Goal: Answer question/provide support: Share knowledge or assist other users

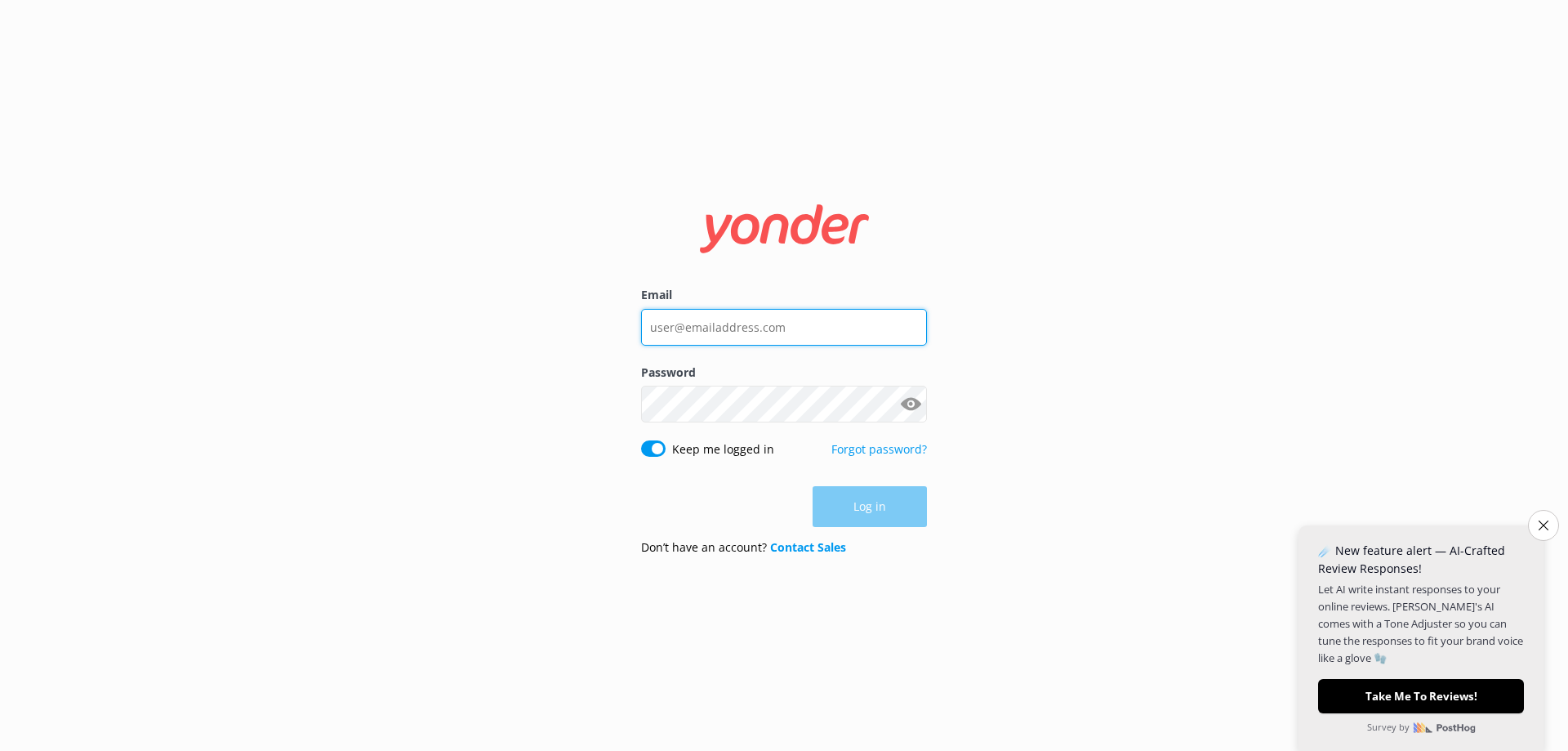
type input "[EMAIL_ADDRESS][DOMAIN_NAME]"
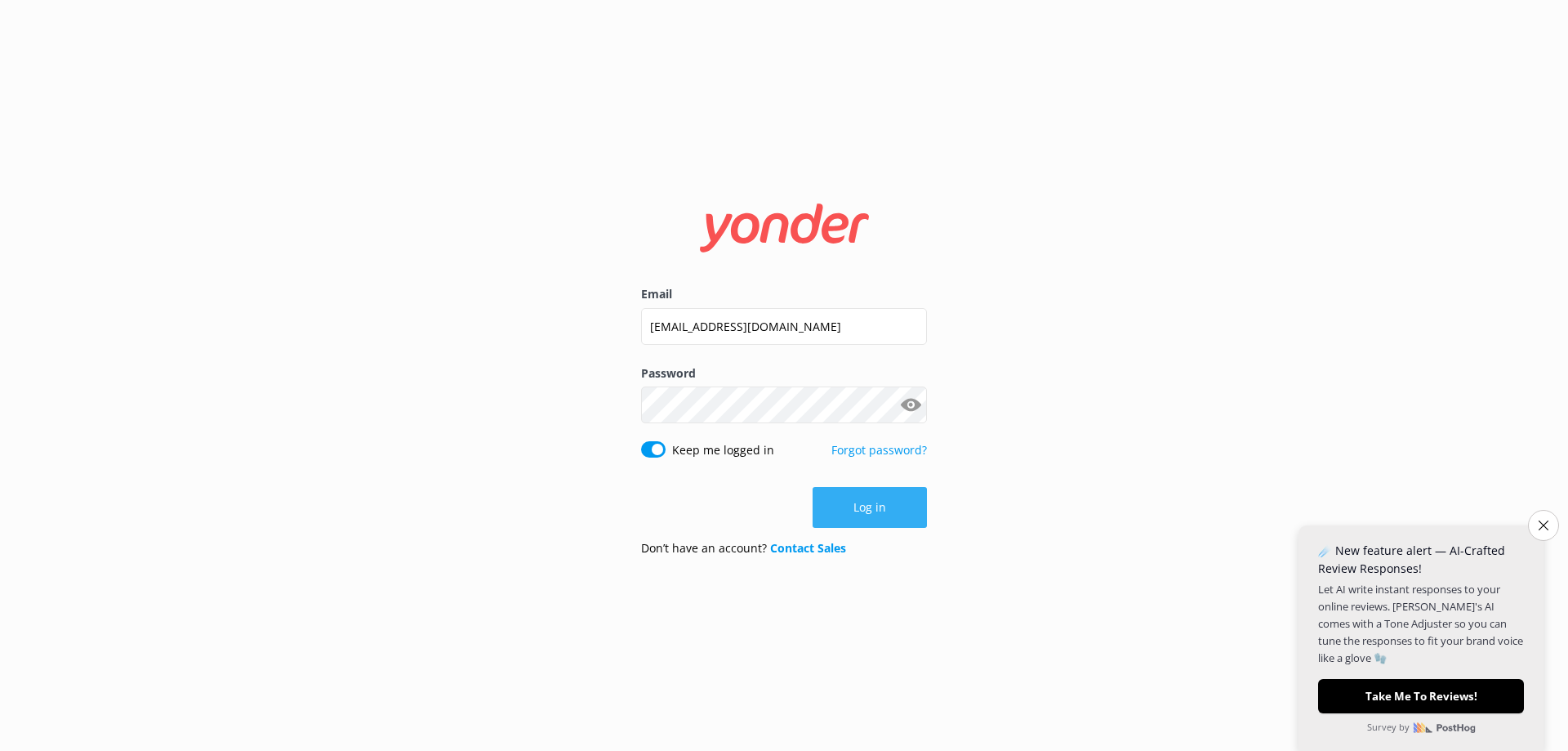
click at [850, 524] on div "Log in" at bounding box center [783, 507] width 286 height 41
click at [856, 506] on button "Log in" at bounding box center [870, 507] width 114 height 41
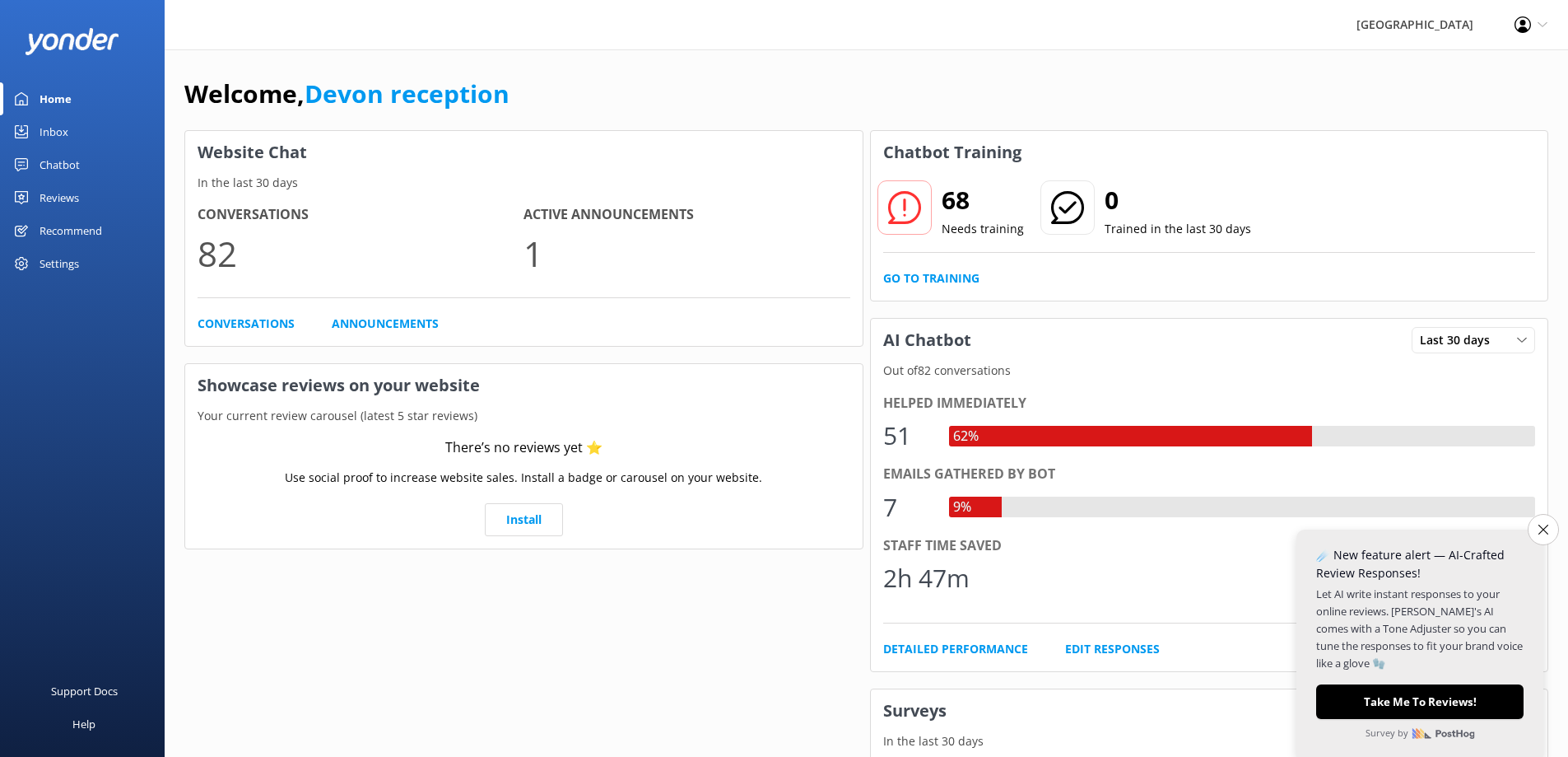
click at [81, 226] on div "Recommend" at bounding box center [70, 230] width 62 height 33
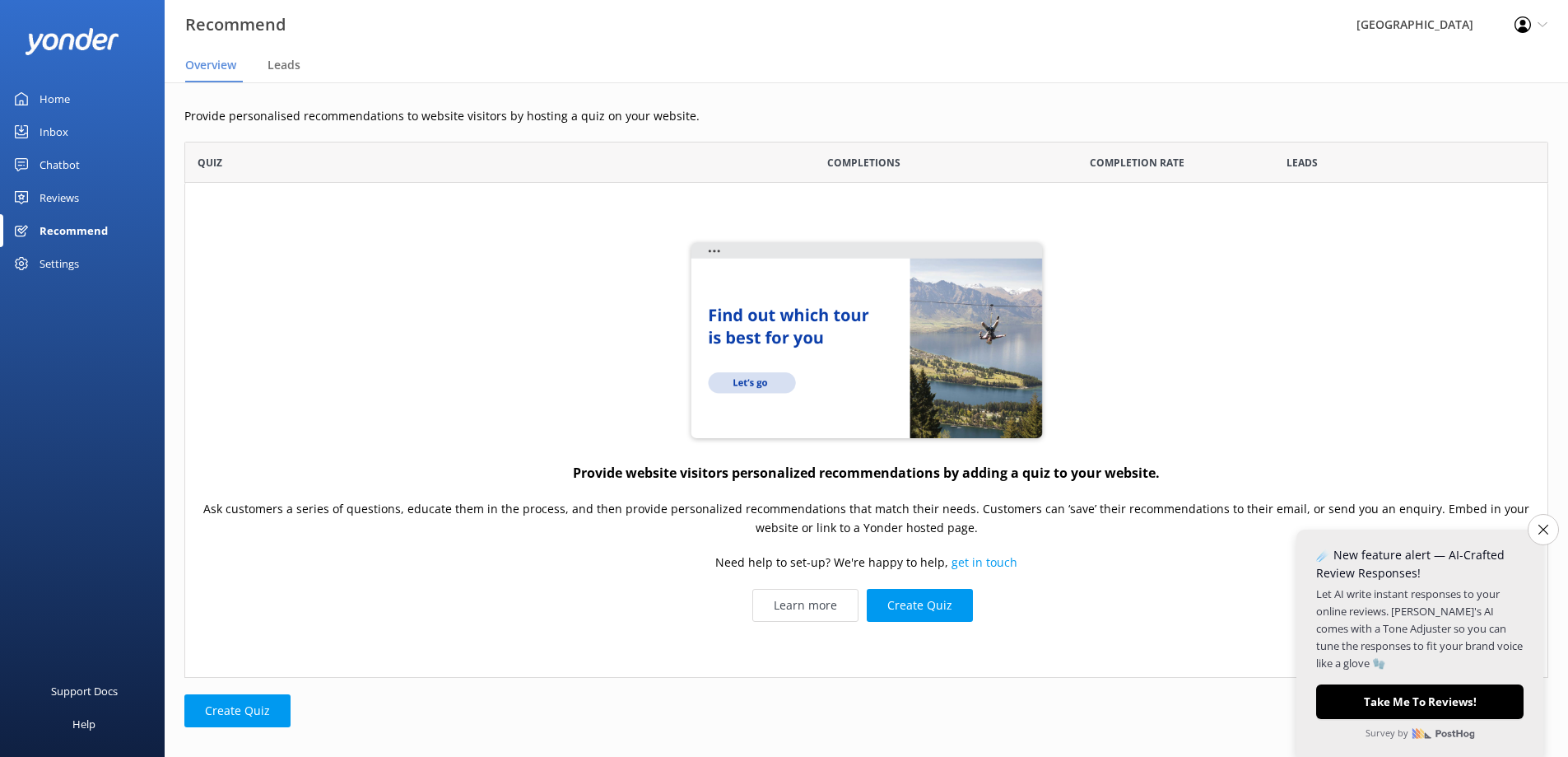
scroll to position [523, 1352]
click at [57, 161] on div "Chatbot" at bounding box center [59, 165] width 40 height 33
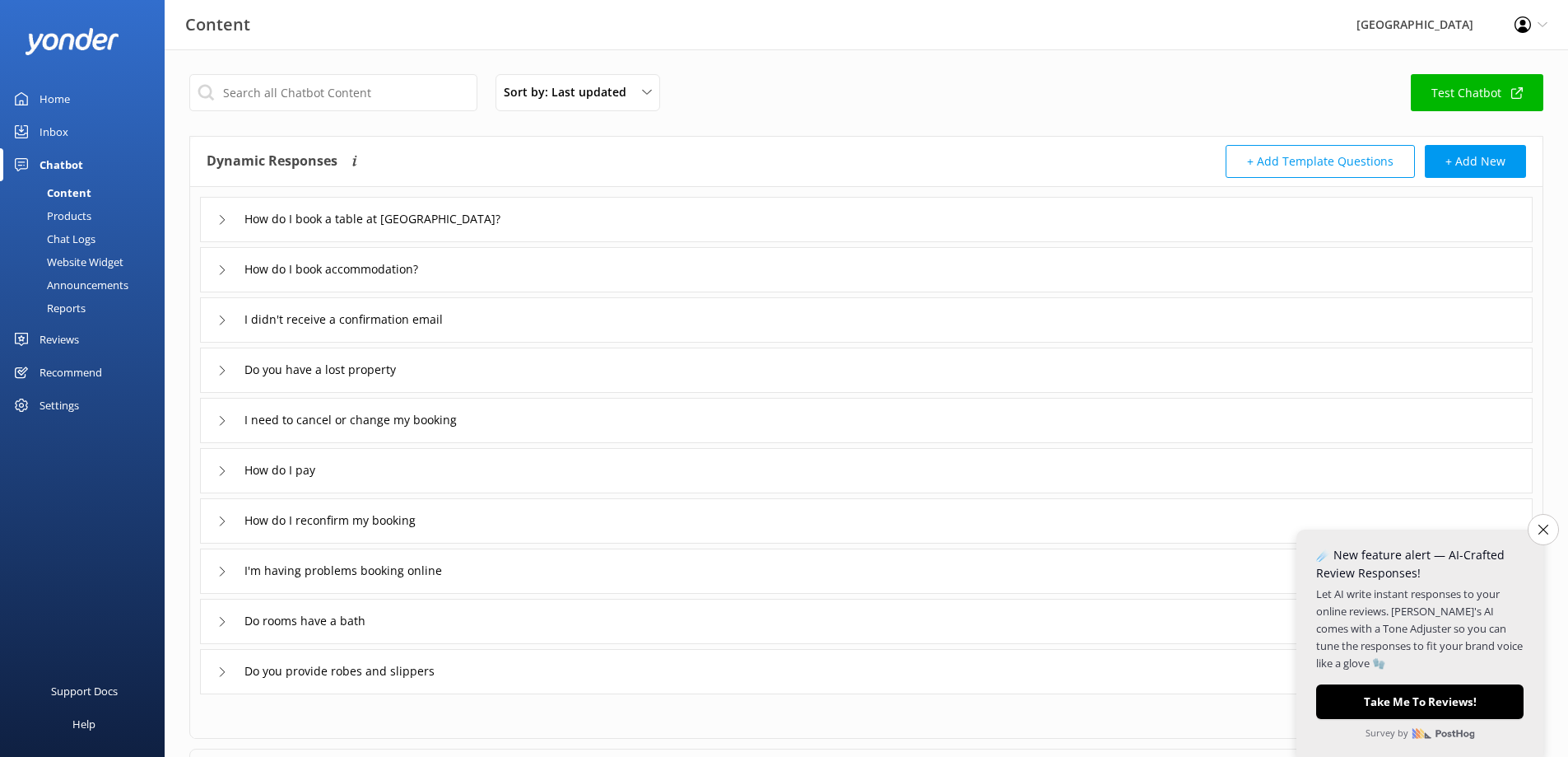
click at [61, 133] on div "Inbox" at bounding box center [54, 131] width 29 height 33
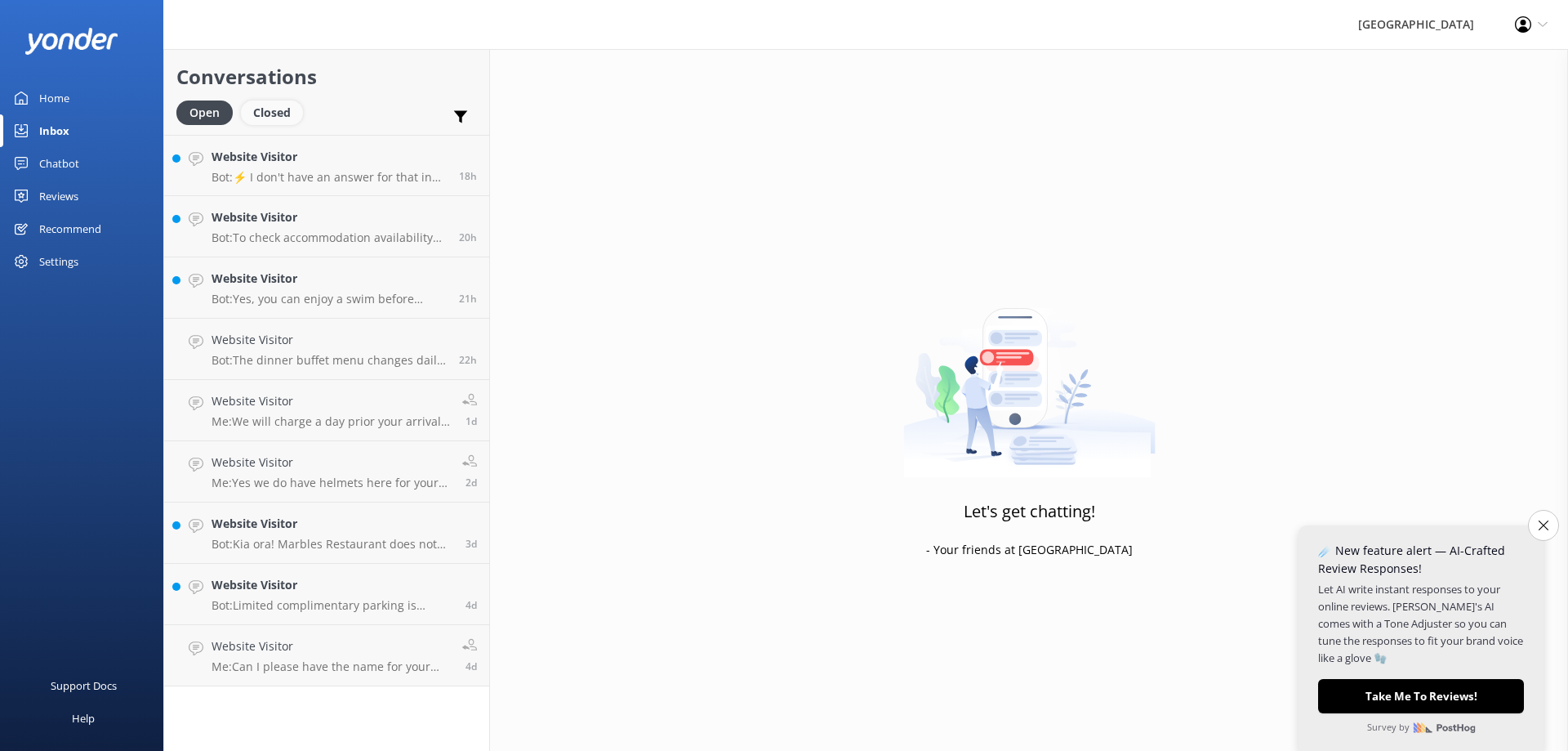
click at [278, 114] on div "Closed" at bounding box center [271, 113] width 62 height 25
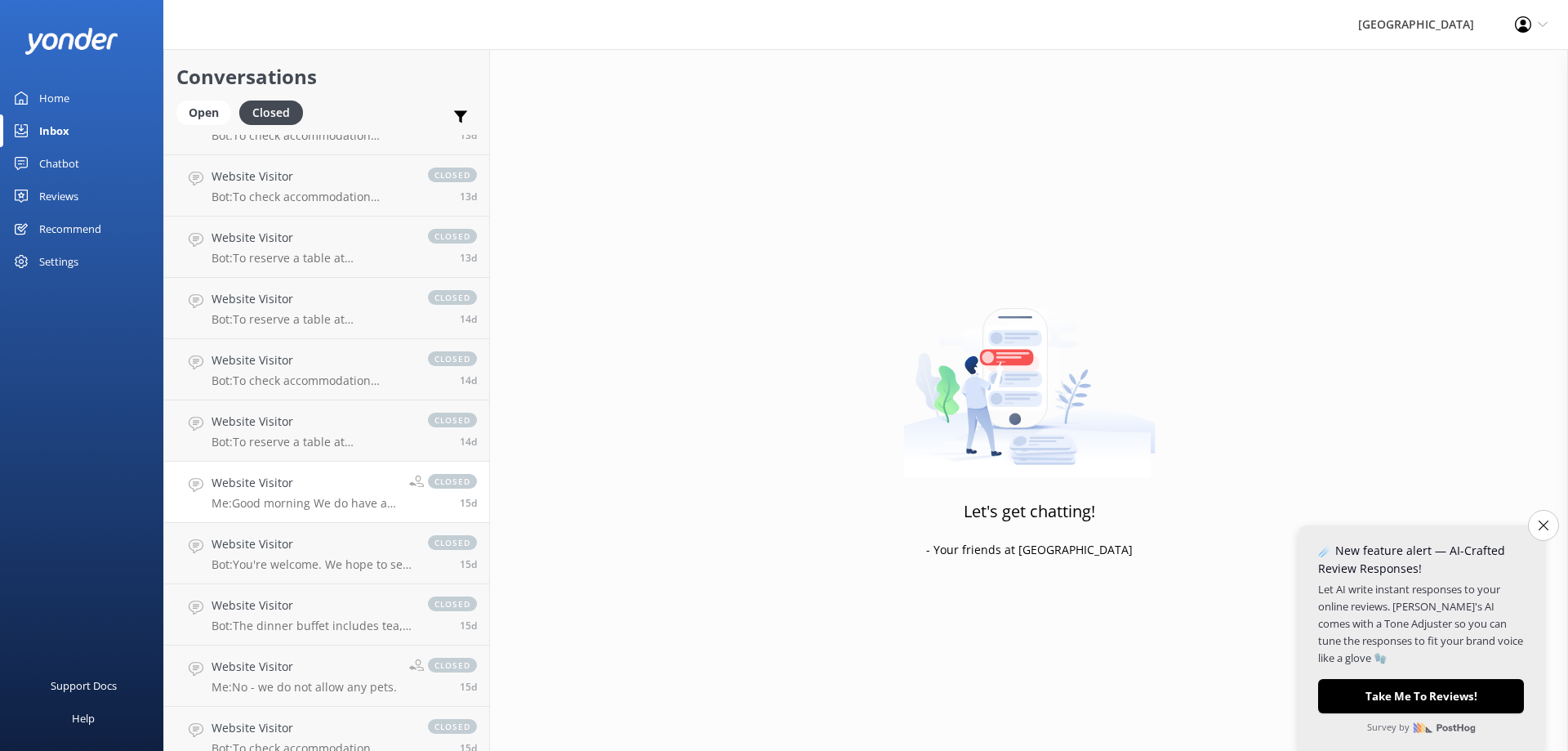
scroll to position [1328, 0]
click at [304, 499] on p "Me: Good morning We do have a Deluxe Twin Queen Studio on the10th October - Rat…" at bounding box center [304, 502] width 185 height 14
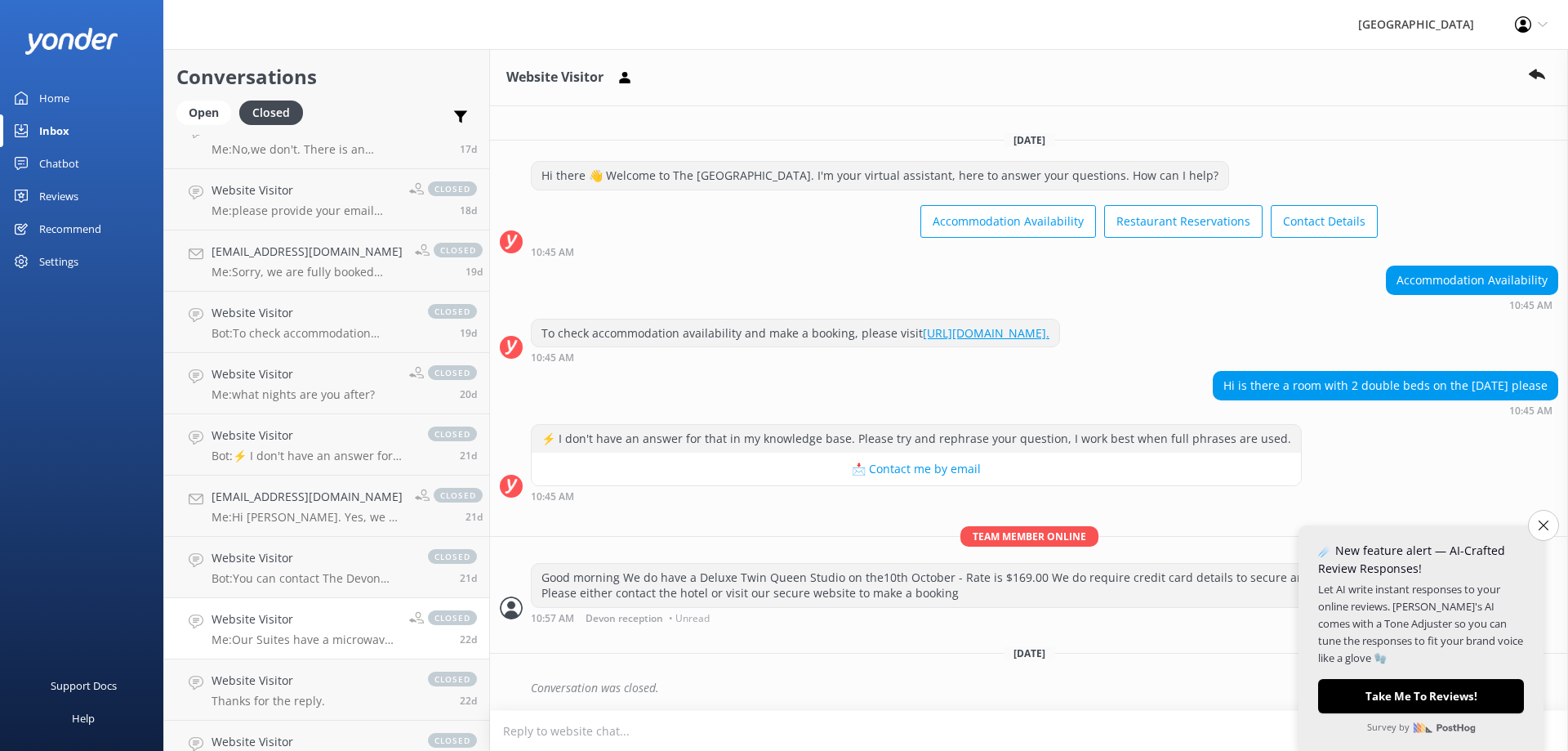
scroll to position [2553, 0]
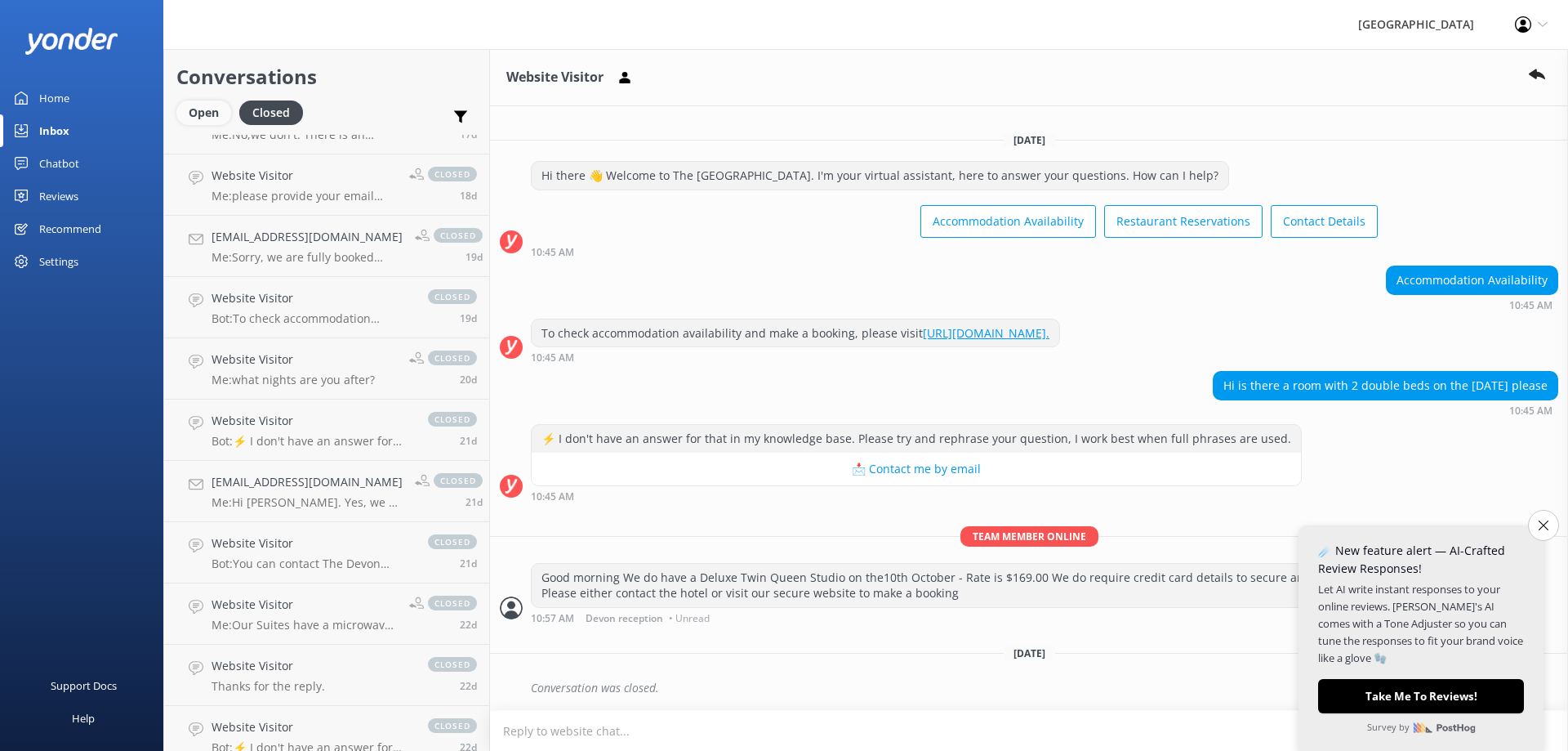
click at [197, 103] on div "Open" at bounding box center [204, 113] width 55 height 25
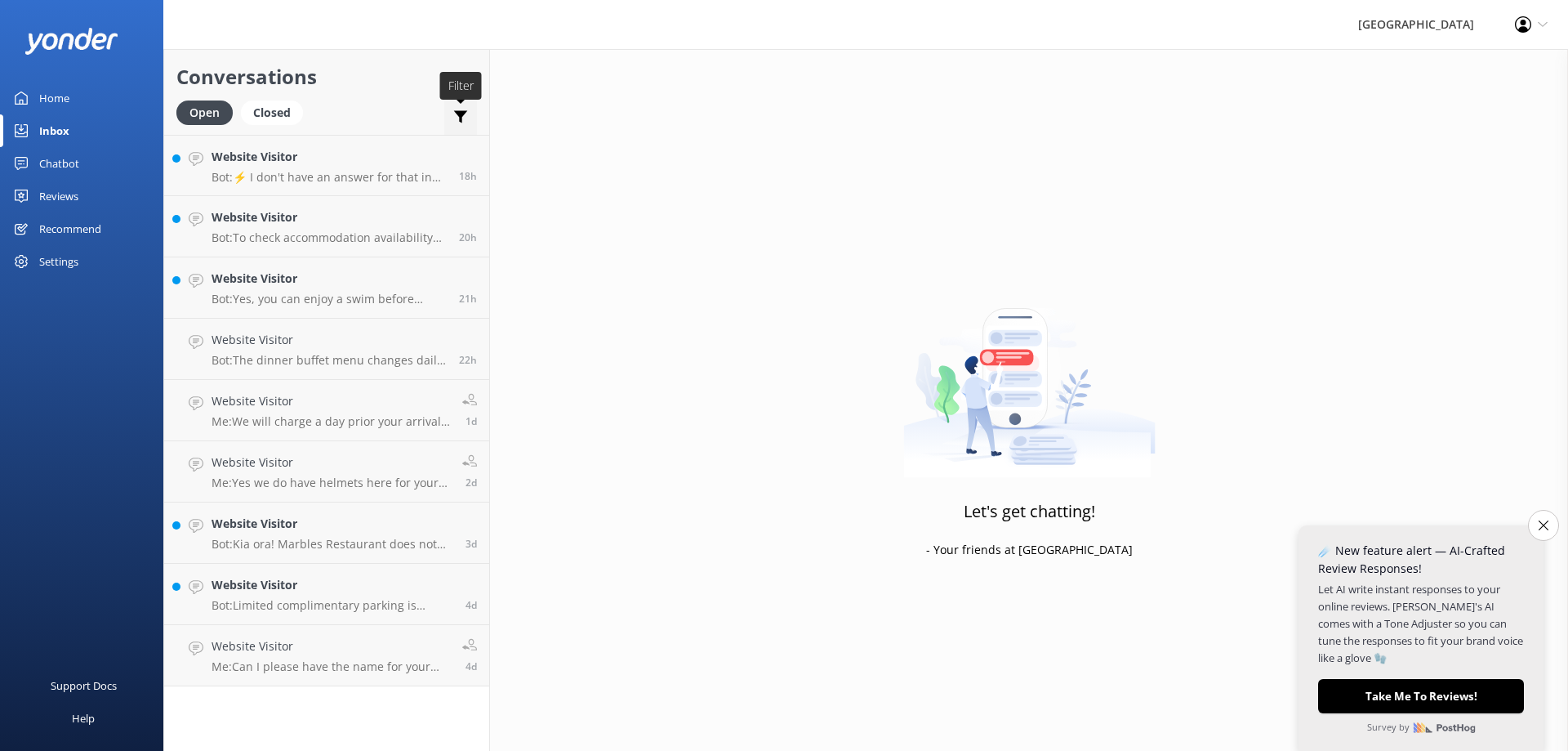
click at [455, 118] on icon at bounding box center [460, 116] width 16 height 16
click at [58, 163] on div "Chatbot" at bounding box center [59, 164] width 40 height 32
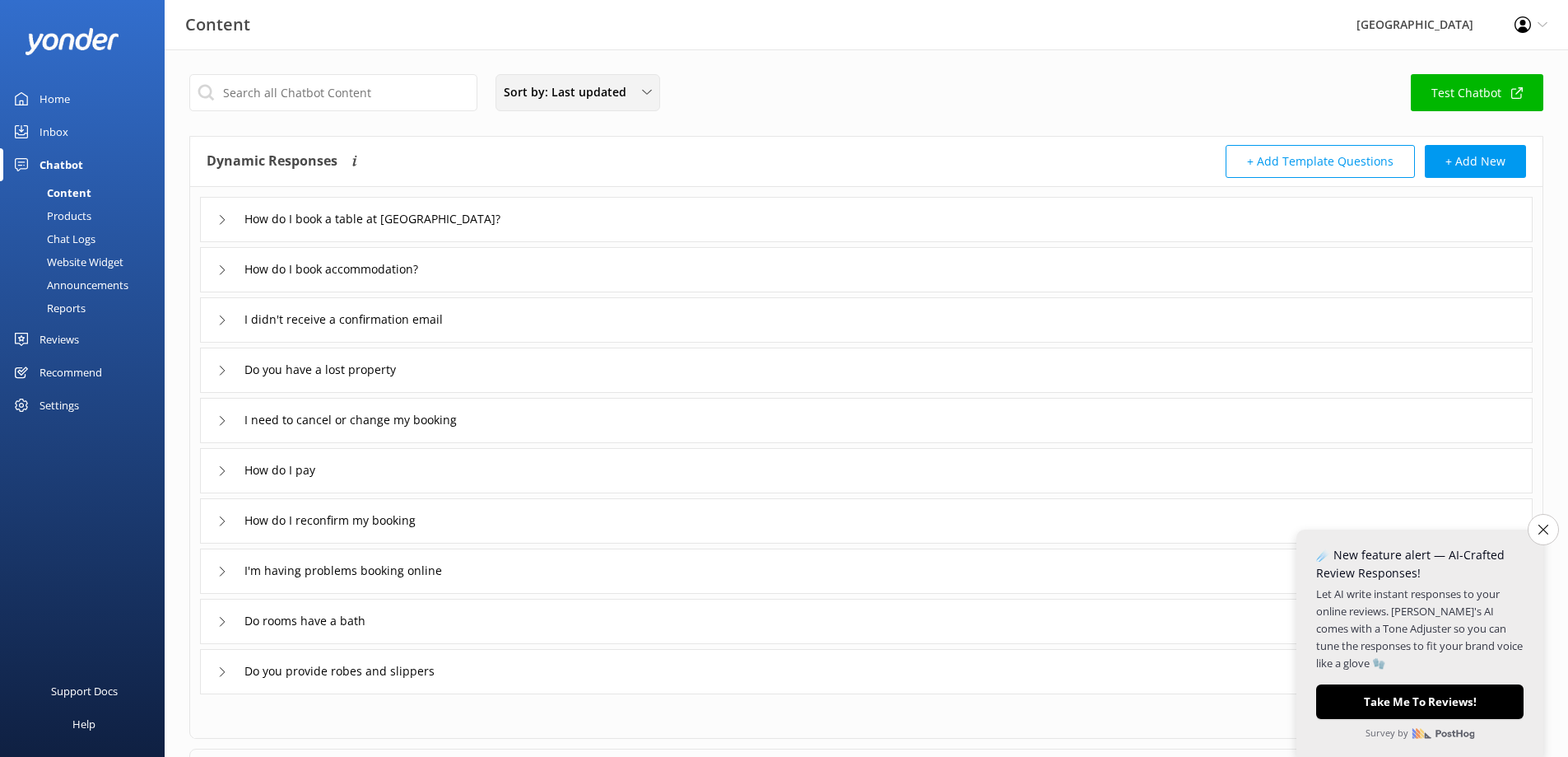
click at [601, 91] on span "Sort by: Last updated" at bounding box center [570, 92] width 132 height 18
click at [587, 129] on link "Title (A-Z)" at bounding box center [577, 131] width 162 height 33
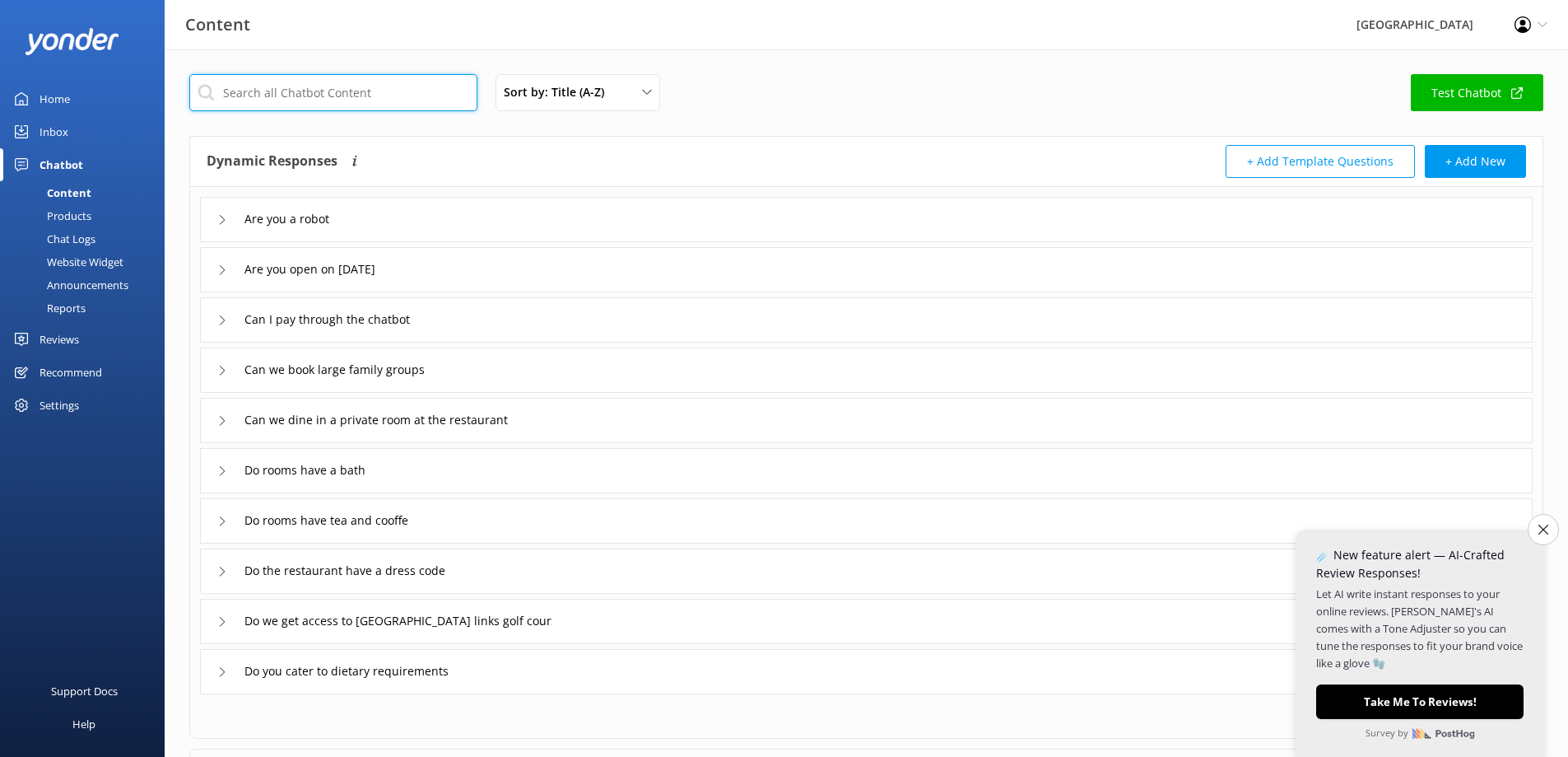
click at [392, 89] on input "text" at bounding box center [333, 92] width 288 height 37
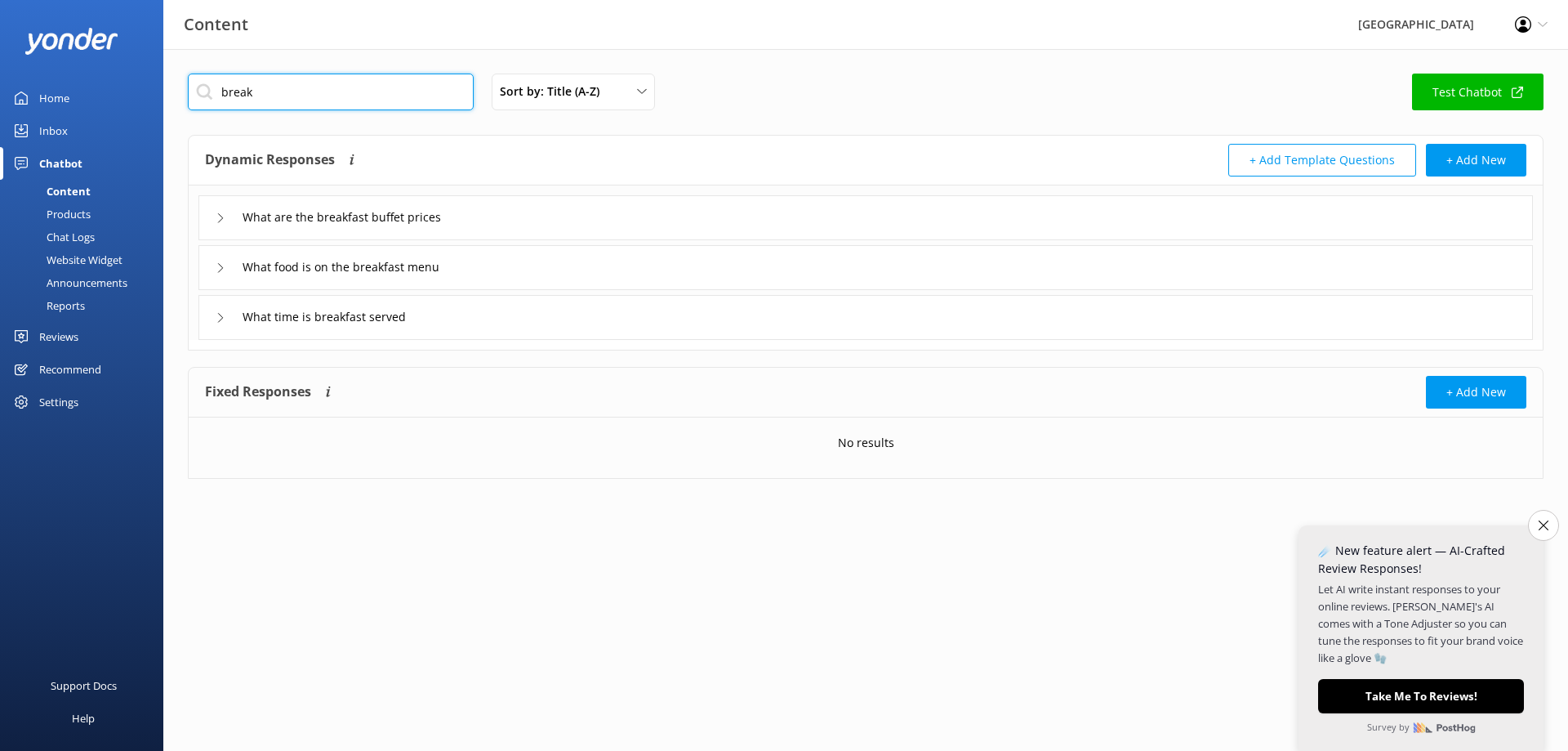
type input "break"
click at [229, 318] on div "What time is breakfast served" at bounding box center [320, 318] width 209 height 27
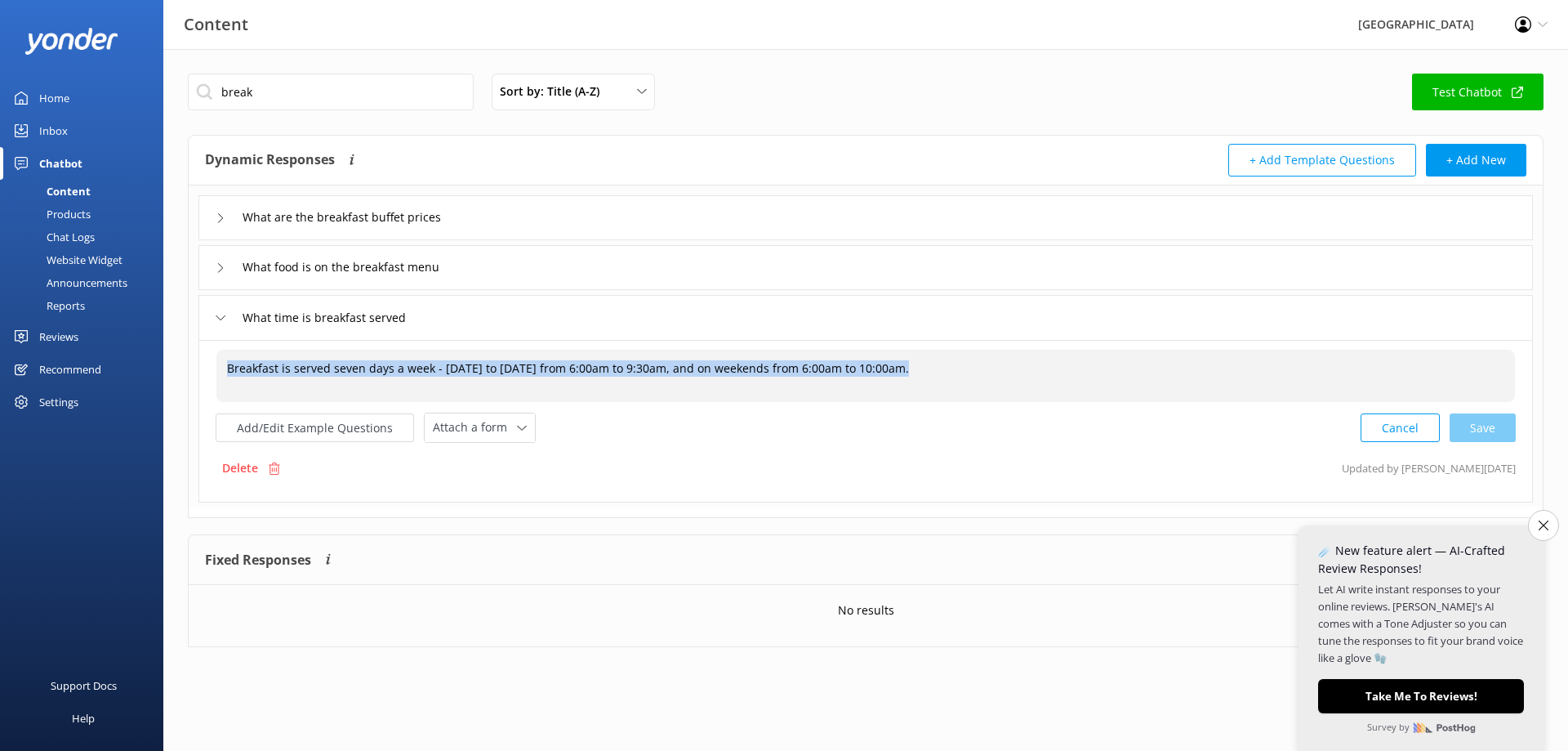
drag, startPoint x: 226, startPoint y: 364, endPoint x: 901, endPoint y: 364, distance: 675.0
click at [901, 364] on div "Breakfast is served seven days a week - [DATE] to [DATE] from 6:00am to 9:30am,…" at bounding box center [866, 376] width 1298 height 52
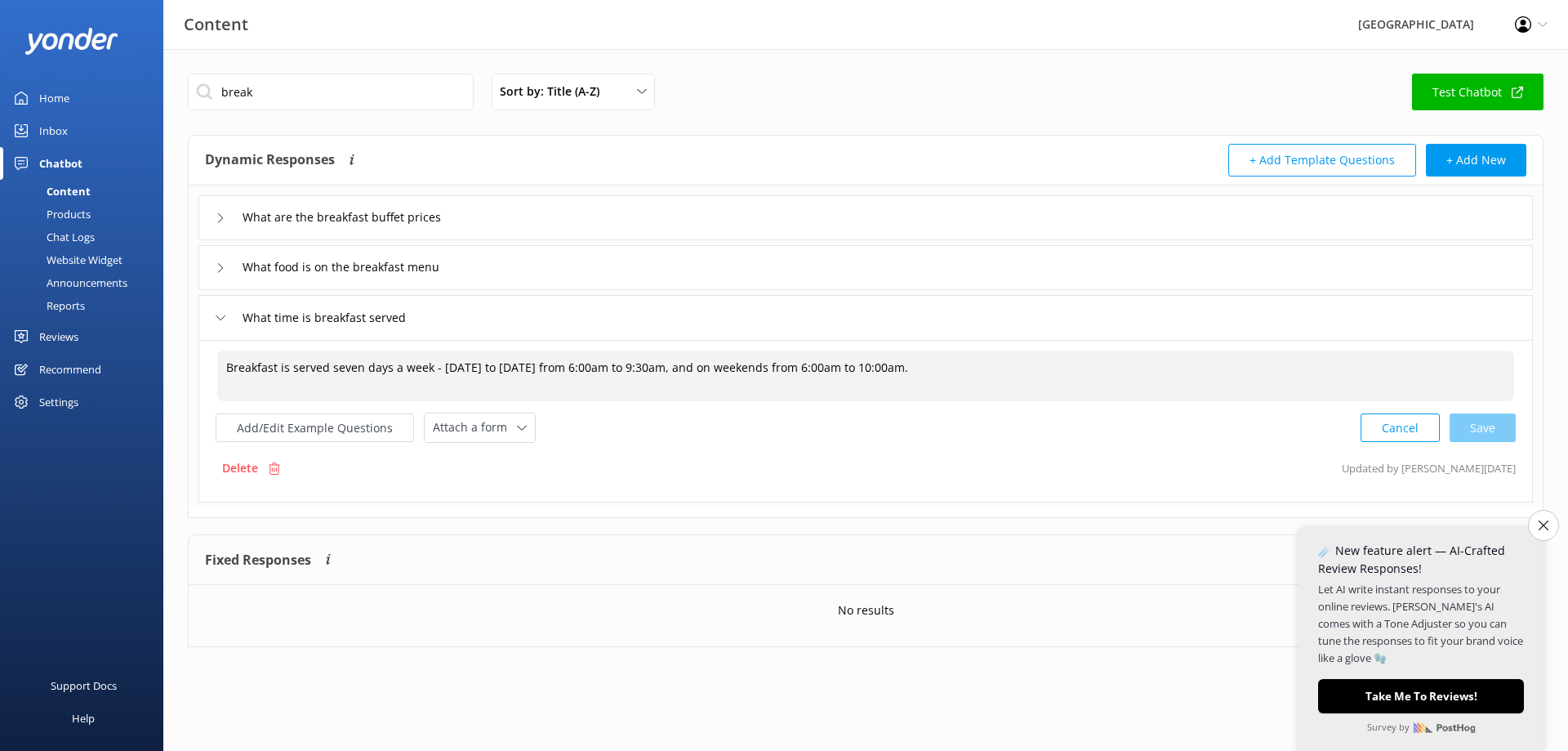
click at [715, 368] on textarea "Breakfast is served seven days a week - [DATE] to [DATE] from 6:00am to 9:30am,…" at bounding box center [866, 376] width 1296 height 50
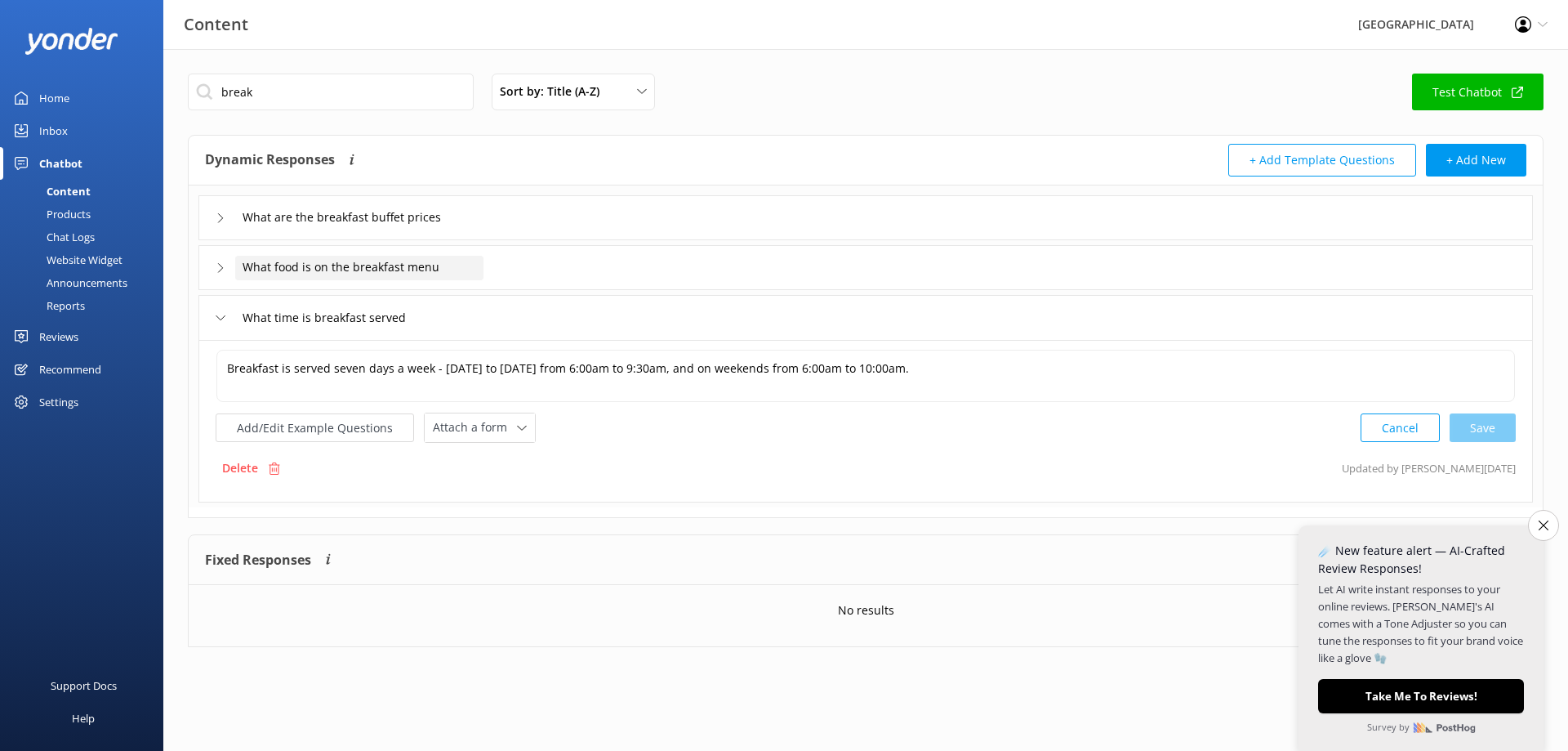
click at [357, 278] on div "What food is on the breakfast menu" at bounding box center [358, 268] width 248 height 25
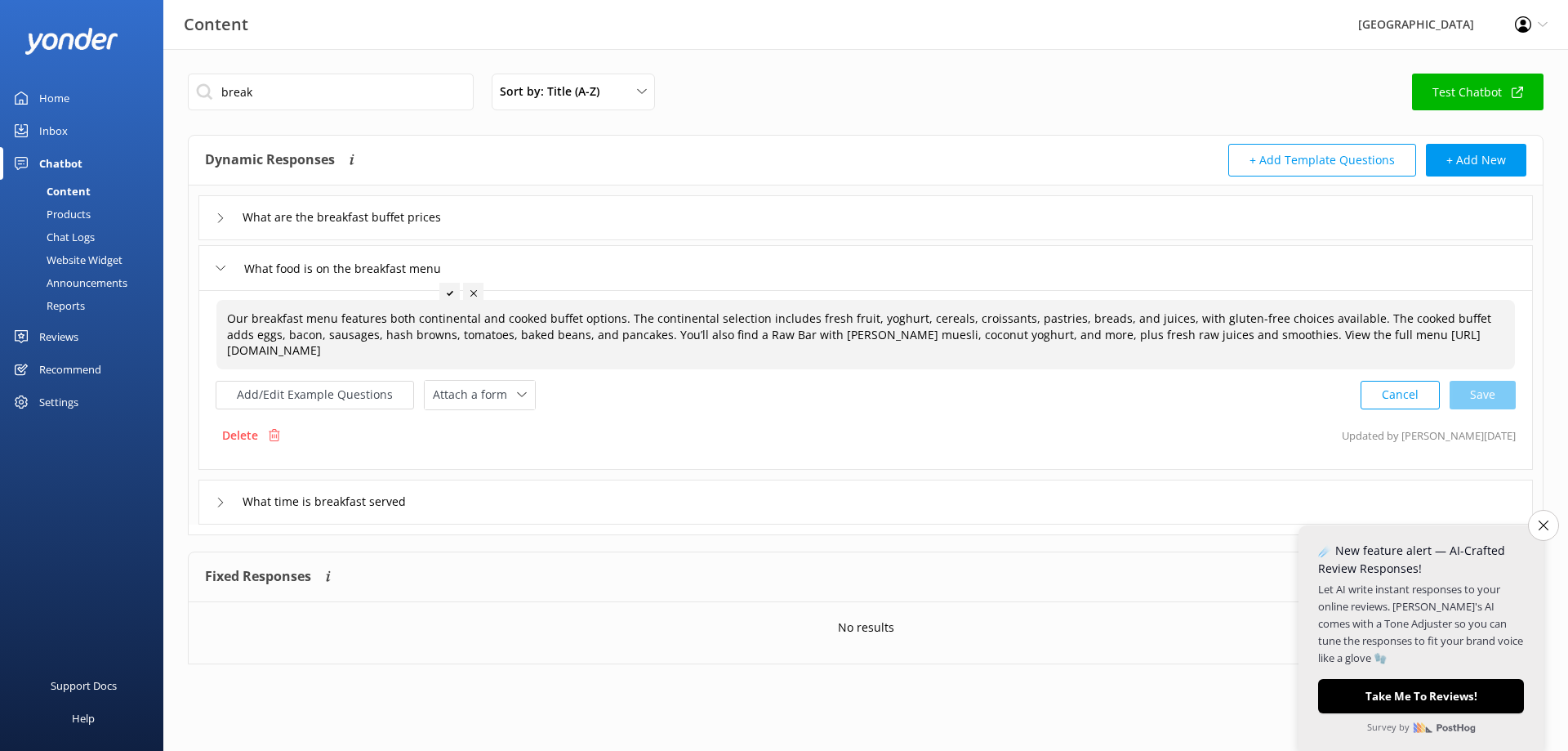
drag, startPoint x: 227, startPoint y: 319, endPoint x: 531, endPoint y: 346, distance: 305.2
click at [531, 346] on div "Our breakfast menu features both continental and cooked buffet options. The con…" at bounding box center [866, 334] width 1298 height 69
copy span "Our breakfast menu features both continental and cooked buffet options. The con…"
drag, startPoint x: 224, startPoint y: 320, endPoint x: 514, endPoint y: 367, distance: 293.8
click at [514, 367] on textarea "Our breakfast menu features both continental and cooked buffet options. The con…" at bounding box center [866, 334] width 1296 height 67
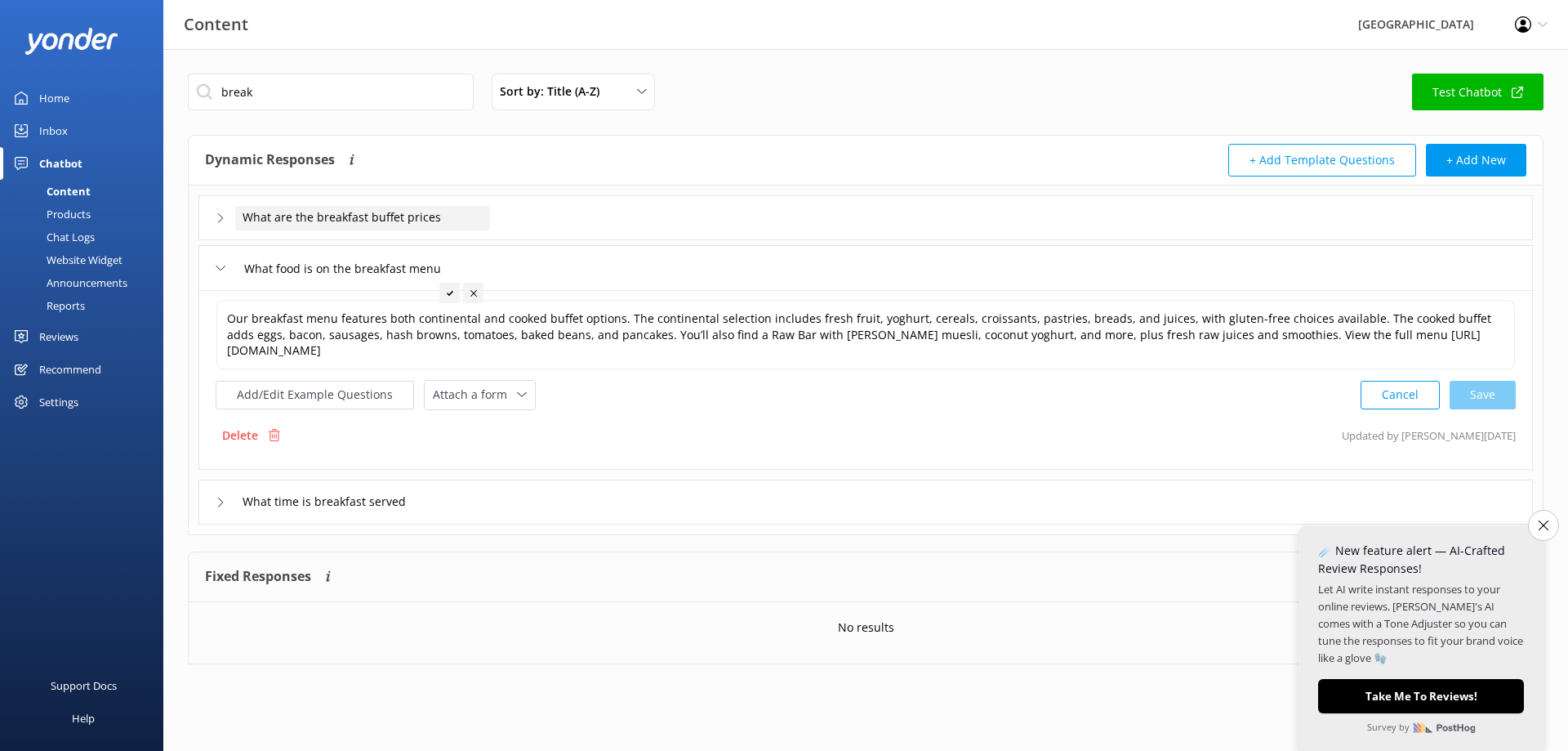
click at [406, 229] on div "What are the breakfast buffet prices" at bounding box center [362, 219] width 255 height 25
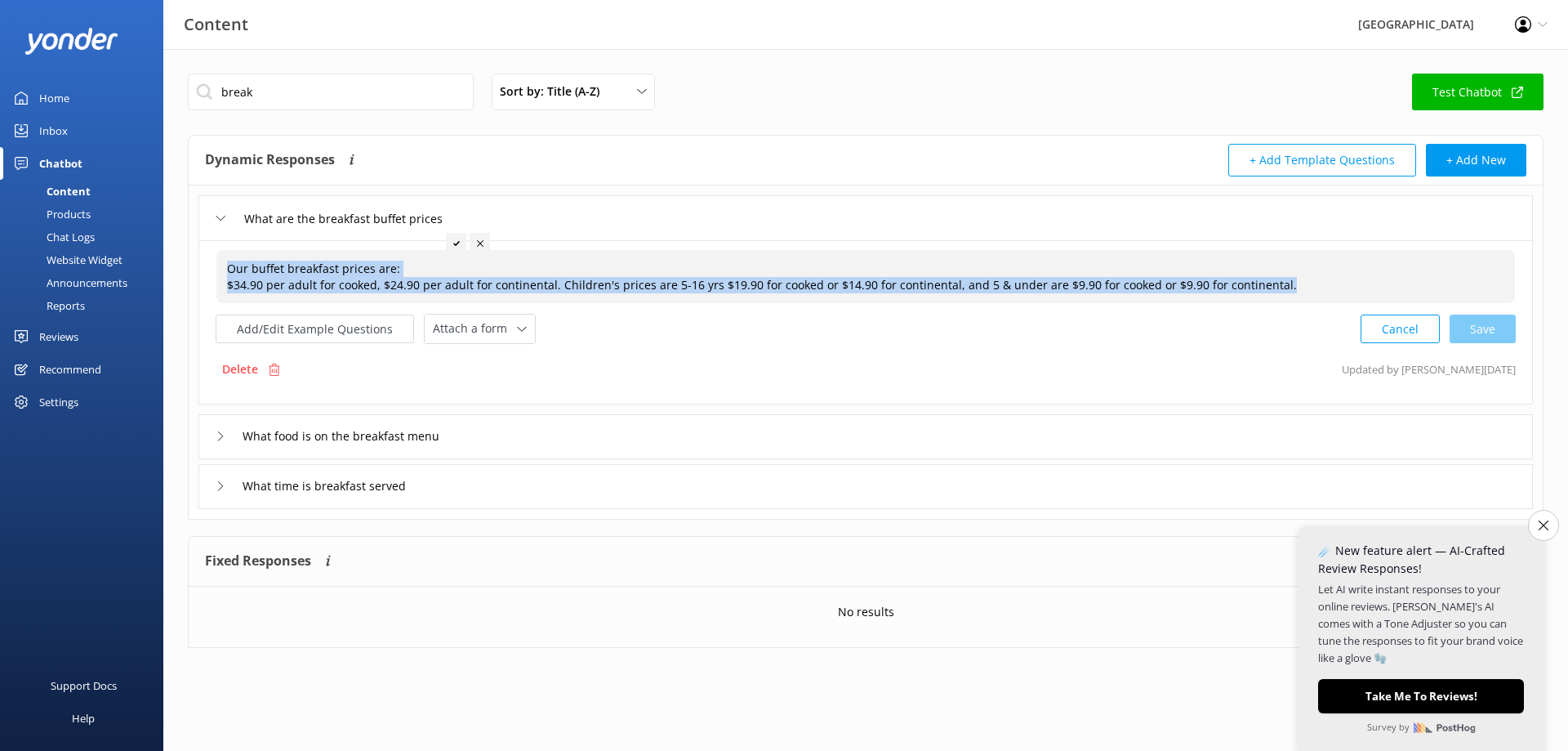
drag, startPoint x: 231, startPoint y: 269, endPoint x: 1277, endPoint y: 290, distance: 1046.2
click at [1277, 290] on div "Our buffet breakfast prices are: $34.90 per adult for cooked, $24.90 per adult …" at bounding box center [866, 277] width 1298 height 53
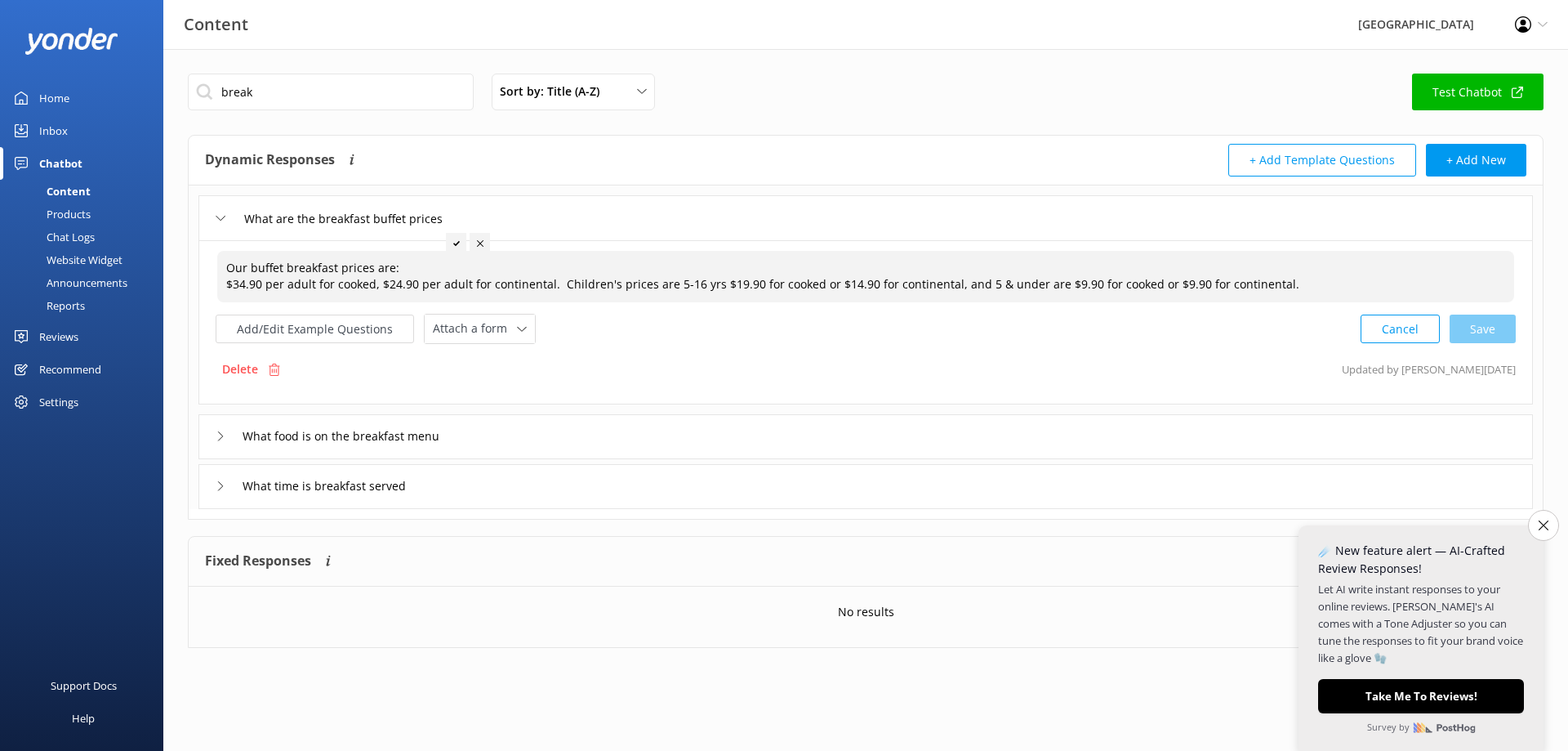
copy span "Our buffet breakfast prices are: $34.90 per adult for cooked, $24.90 per adult …"
click at [373, 283] on textarea "Our buffet breakfast prices are: $34.90 per adult for cooked, $24.90 per adult …" at bounding box center [866, 277] width 1296 height 51
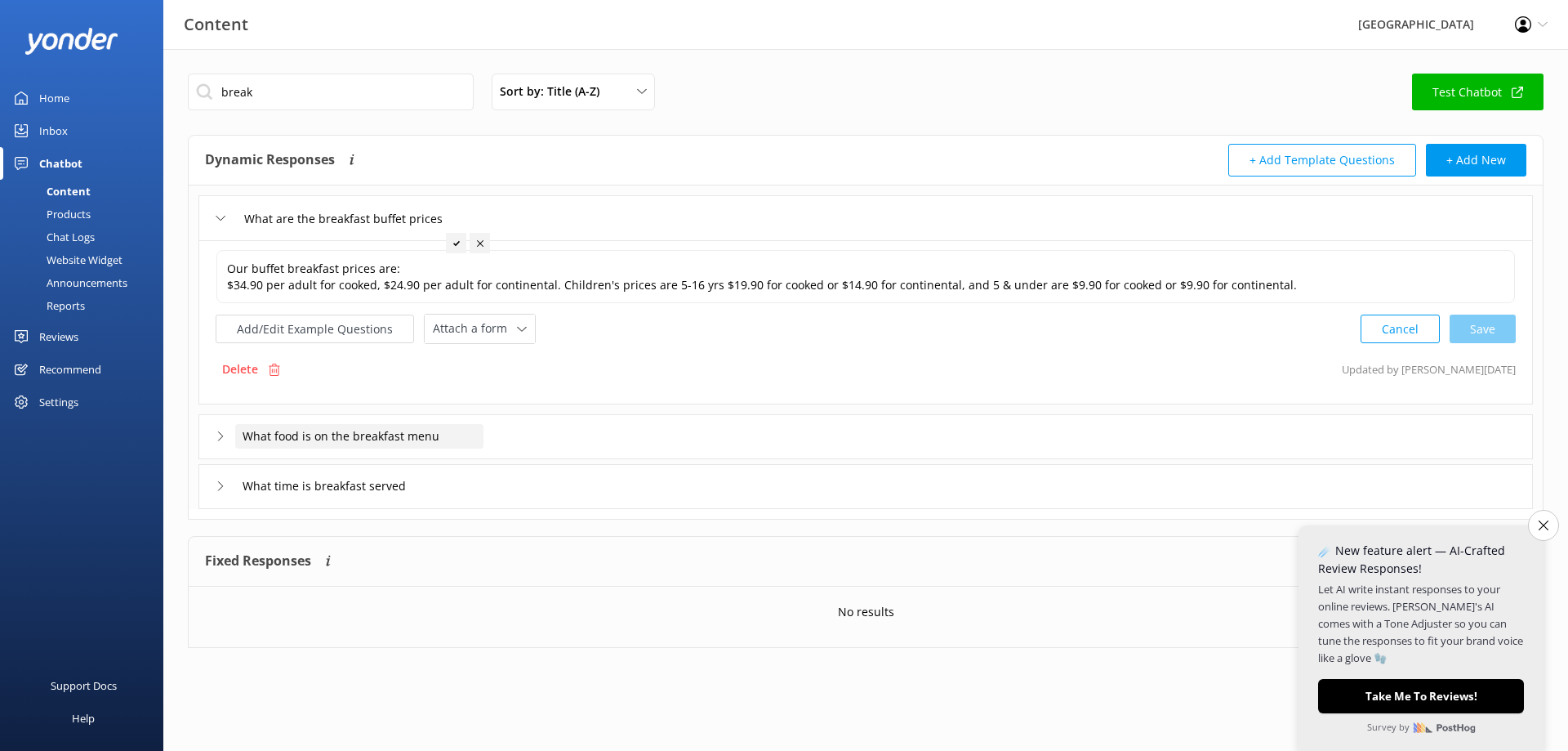
click at [334, 442] on span "What food is on the breakfast menu" at bounding box center [340, 435] width 197 height 18
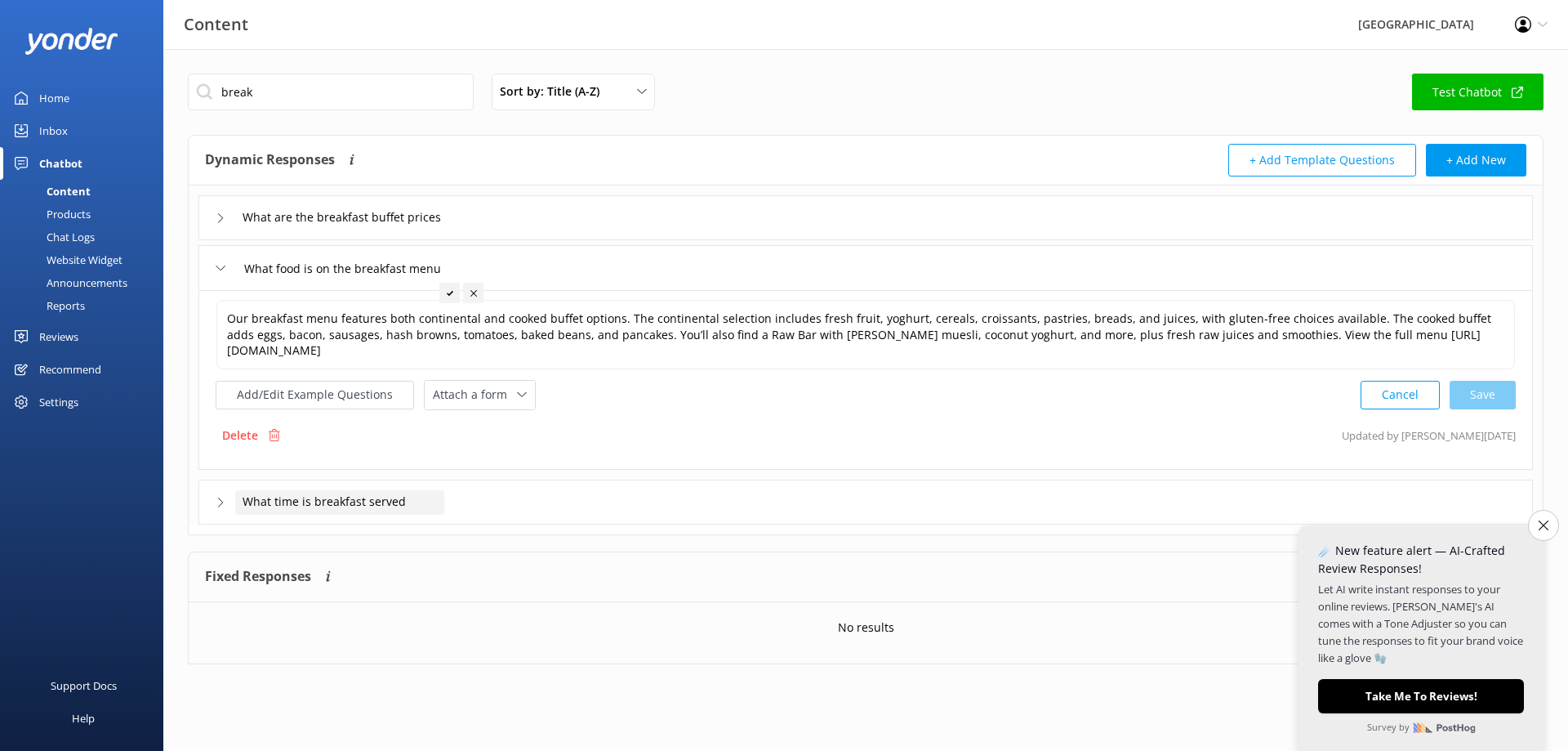
click at [345, 498] on span "What time is breakfast served" at bounding box center [324, 501] width 163 height 18
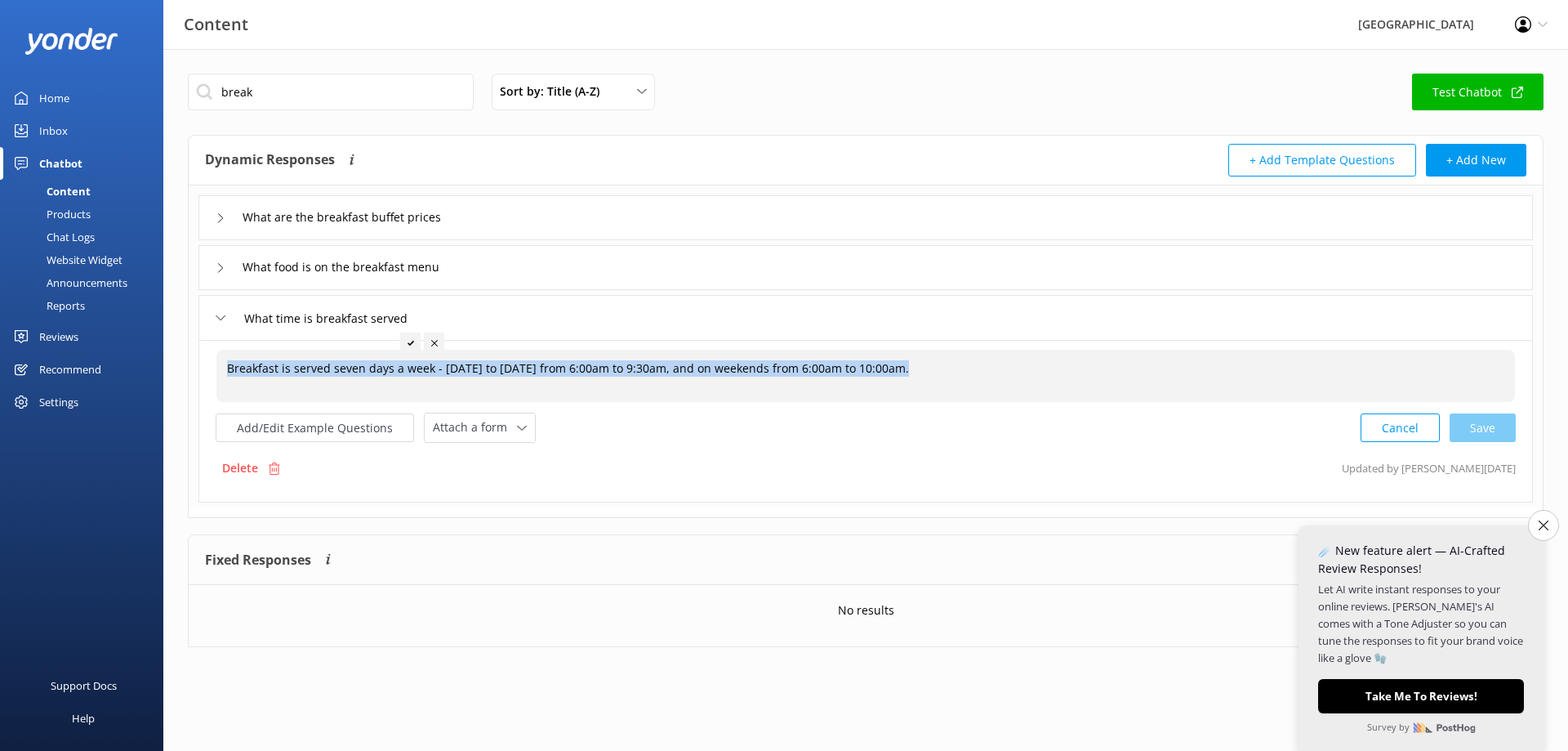
drag, startPoint x: 224, startPoint y: 367, endPoint x: 900, endPoint y: 373, distance: 676.0
click at [900, 373] on div "Breakfast is served seven days a week - [DATE] to [DATE] from 6:00am to 9:30am,…" at bounding box center [866, 376] width 1298 height 52
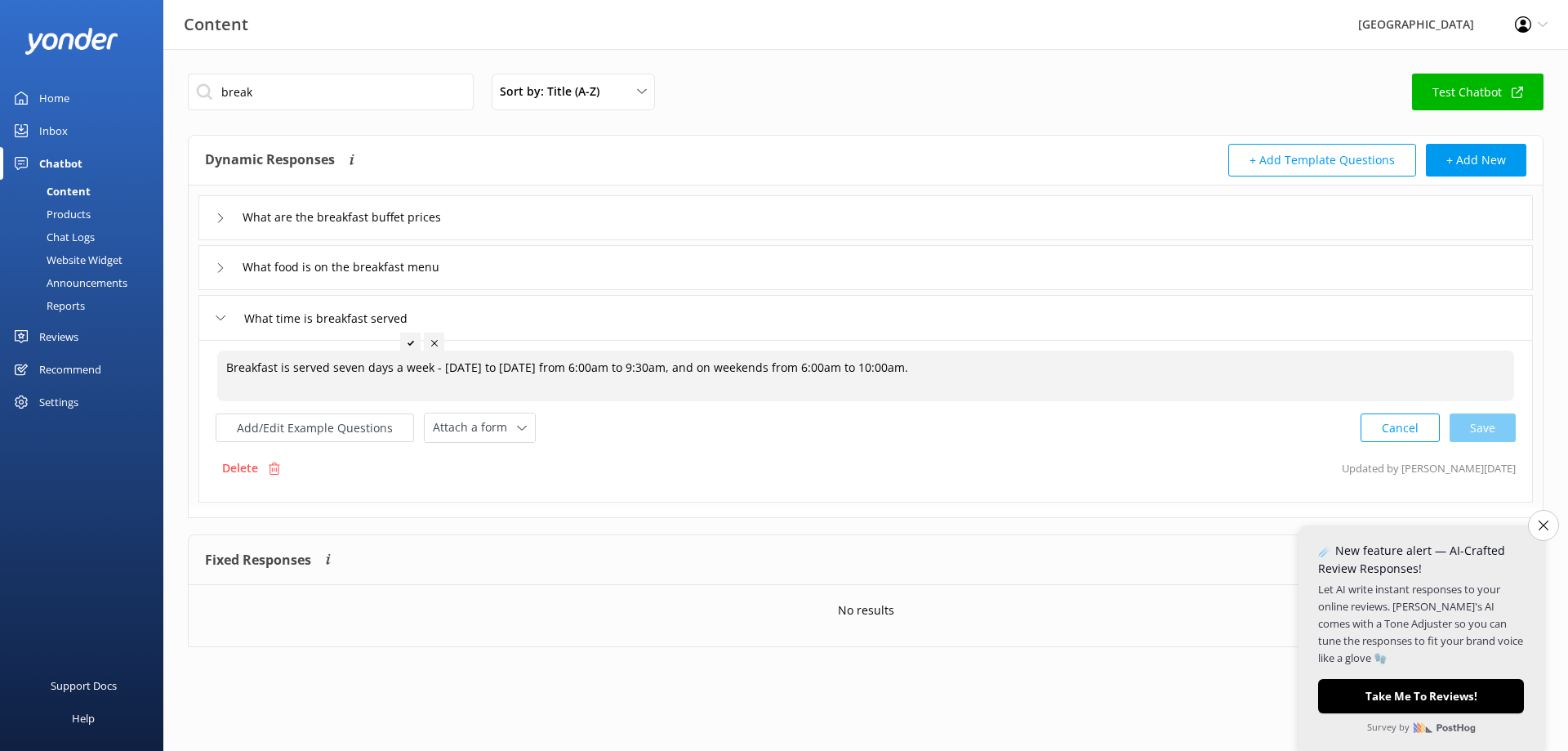
copy span "Breakfast is served seven days a week - [DATE] to [DATE] from 6:00am to 9:30am,…"
drag, startPoint x: 227, startPoint y: 370, endPoint x: 907, endPoint y: 370, distance: 680.0
click at [907, 370] on textarea "Breakfast is served seven days a week - [DATE] to [DATE] from 6:00am to 9:30am,…" at bounding box center [866, 376] width 1296 height 50
click at [298, 376] on textarea "Breakfast is served seven days a week - [DATE] to [DATE] from 6:00am to 9:30am,…" at bounding box center [866, 376] width 1296 height 50
drag, startPoint x: 227, startPoint y: 369, endPoint x: 934, endPoint y: 369, distance: 707.0
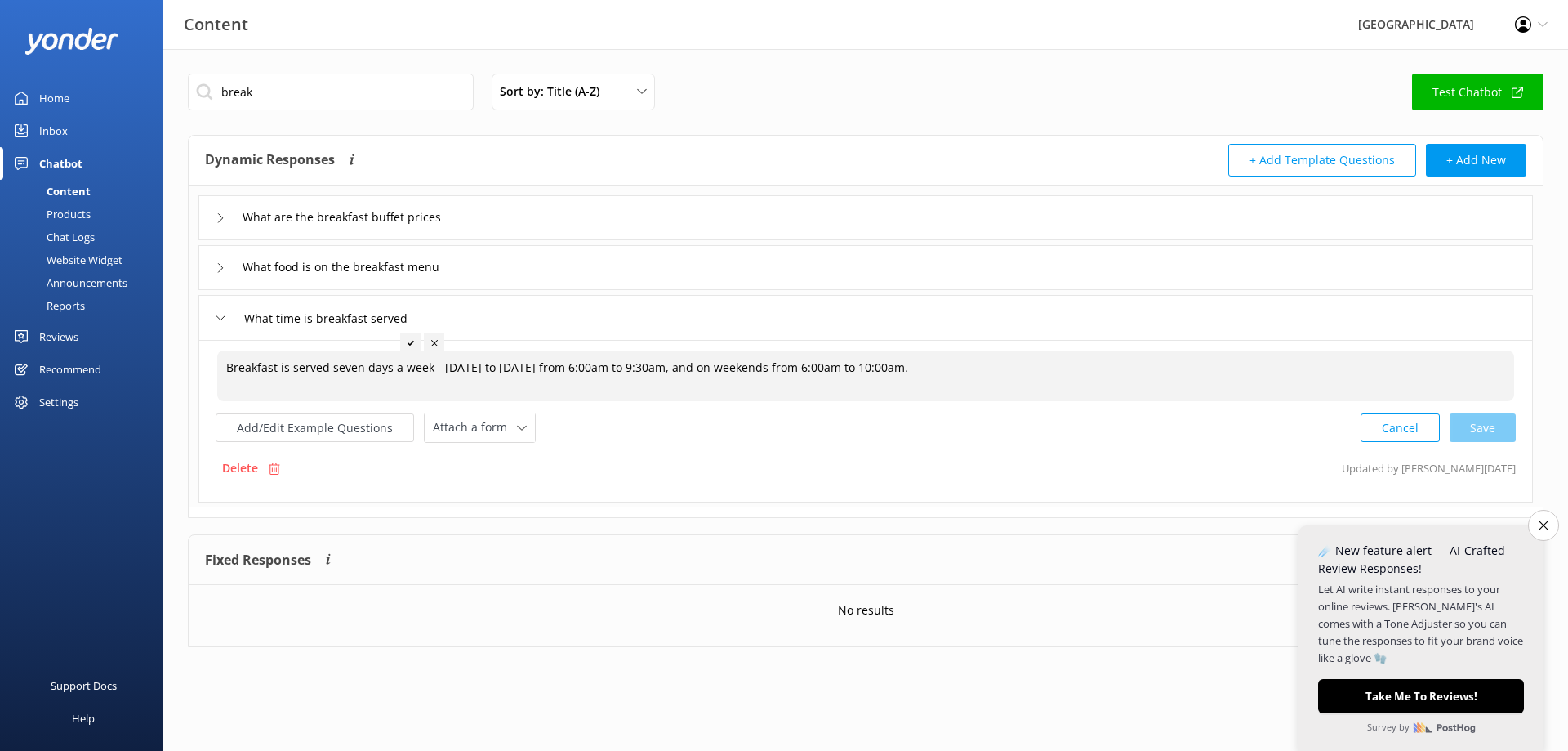
click at [934, 369] on textarea "Breakfast is served seven days a week - [DATE] to [DATE] from 6:00am to 9:30am,…" at bounding box center [866, 376] width 1296 height 50
